Goal: Task Accomplishment & Management: Use online tool/utility

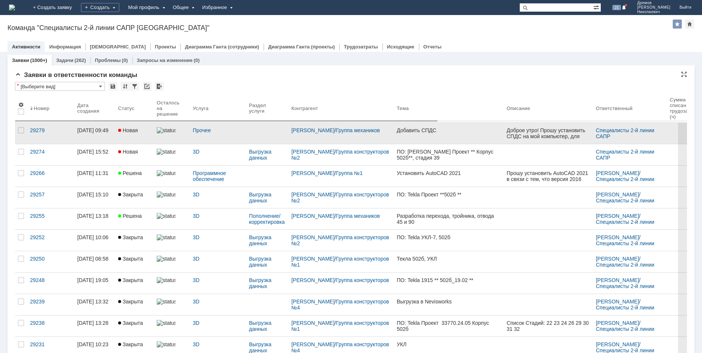
click at [226, 134] on div "Прочее" at bounding box center [218, 133] width 56 height 21
click at [425, 137] on link "Добавить СПДС" at bounding box center [449, 133] width 110 height 21
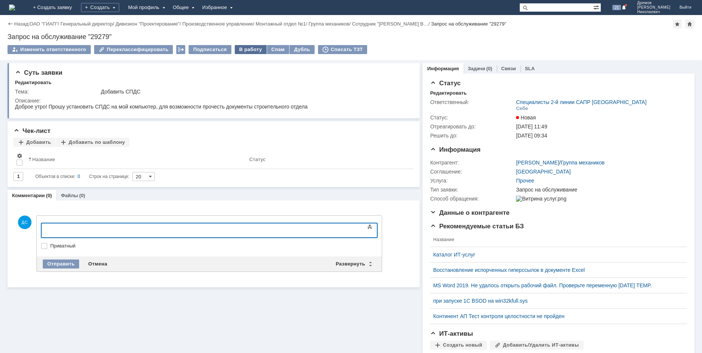
click at [242, 47] on div "В работу" at bounding box center [251, 49] width 32 height 9
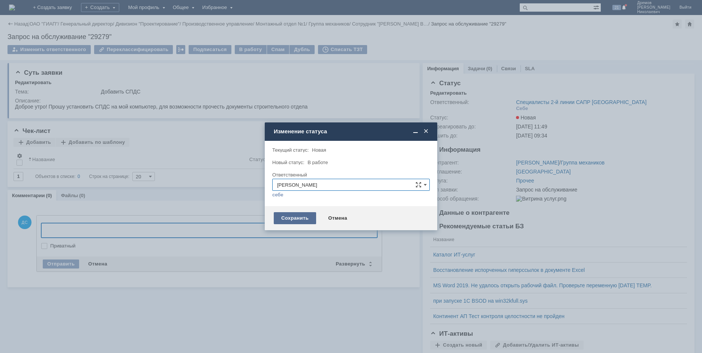
click at [294, 215] on div "Сохранить" at bounding box center [295, 218] width 42 height 12
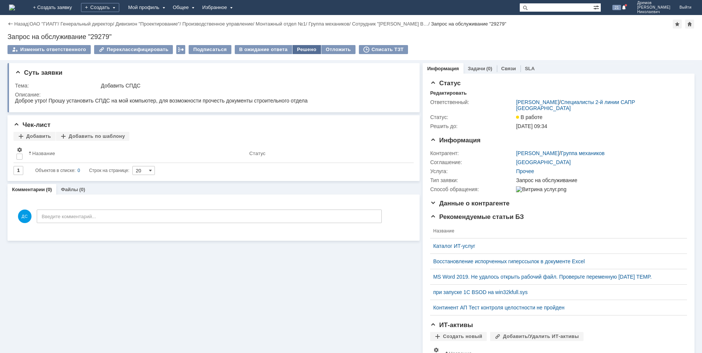
click at [308, 49] on div "Решено" at bounding box center [307, 49] width 29 height 9
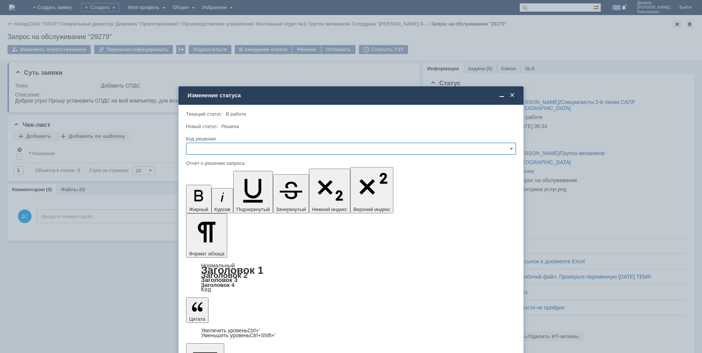
click at [201, 152] on input "text" at bounding box center [351, 149] width 330 height 12
click at [210, 196] on div "Решено" at bounding box center [350, 200] width 329 height 12
type input "Решено"
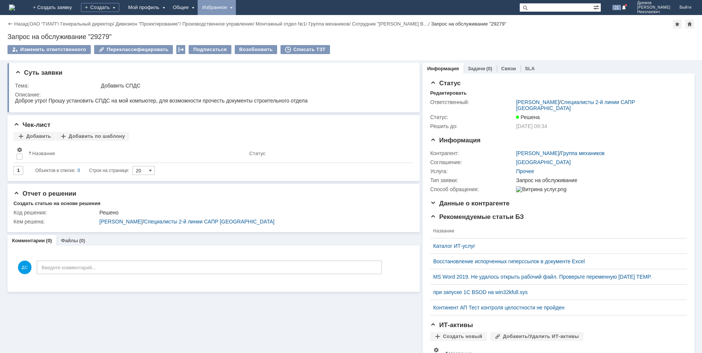
click at [236, 2] on div "Избранное" at bounding box center [217, 7] width 38 height 15
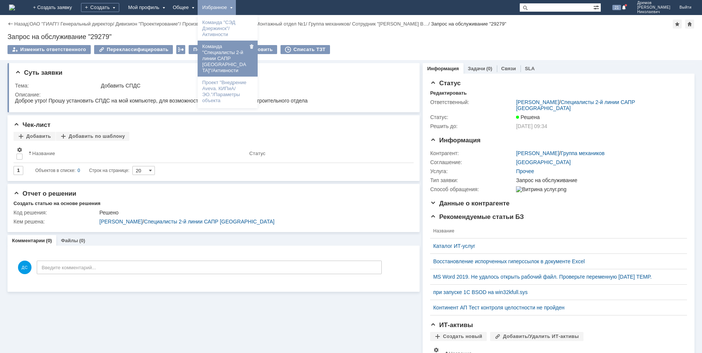
click at [256, 62] on link "Команда "Специалисты 2-й линии САПР [GEOGRAPHIC_DATA]"/Активности" at bounding box center [227, 58] width 57 height 33
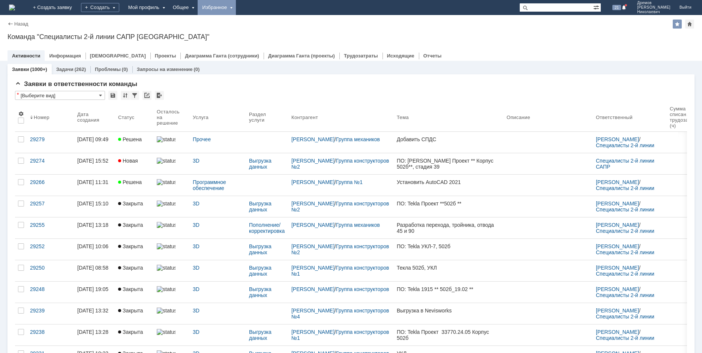
click at [236, 10] on div "Избранное" at bounding box center [217, 7] width 38 height 15
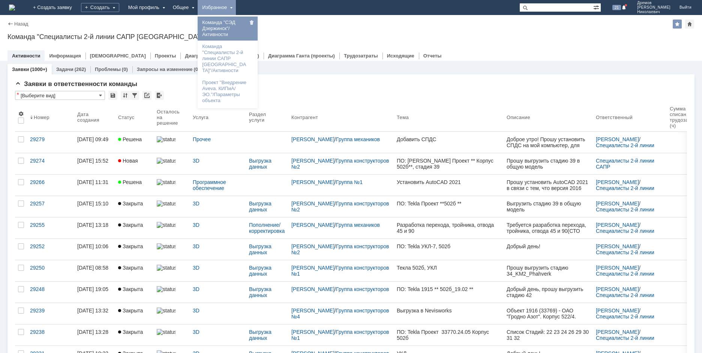
click at [256, 30] on link "Команда "СЭД Дзержинск"/Активности" at bounding box center [227, 28] width 57 height 21
